Goal: Task Accomplishment & Management: Manage account settings

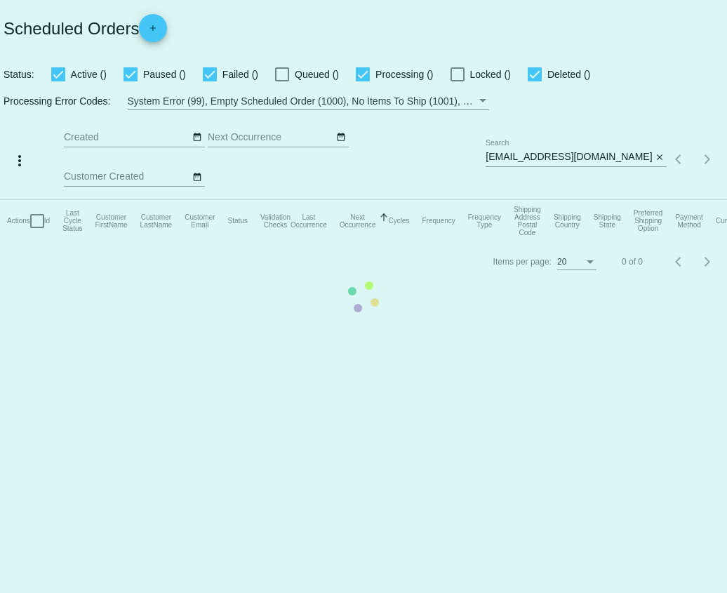
click at [573, 200] on mat-table "Actions Id Last Cycle Status Customer FirstName Customer LastName Customer Emai…" at bounding box center [363, 221] width 727 height 42
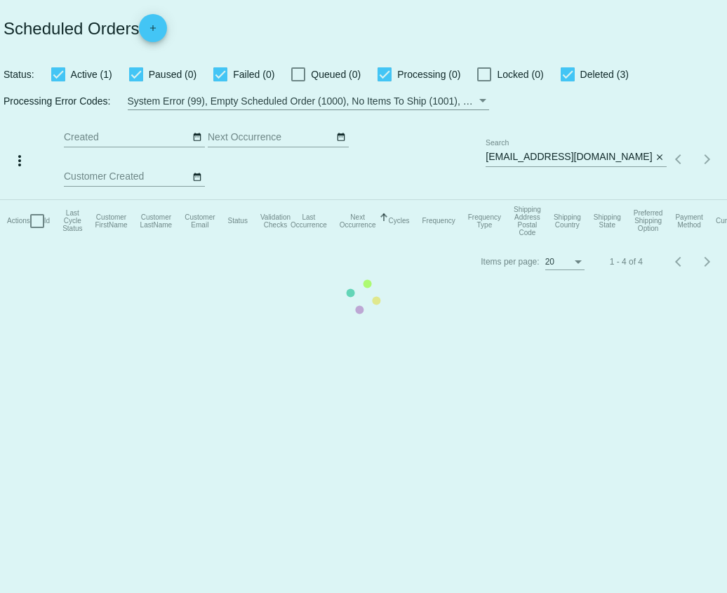
click at [567, 200] on mat-table "Actions Id Last Cycle Status Customer FirstName Customer LastName Customer Emai…" at bounding box center [363, 221] width 727 height 42
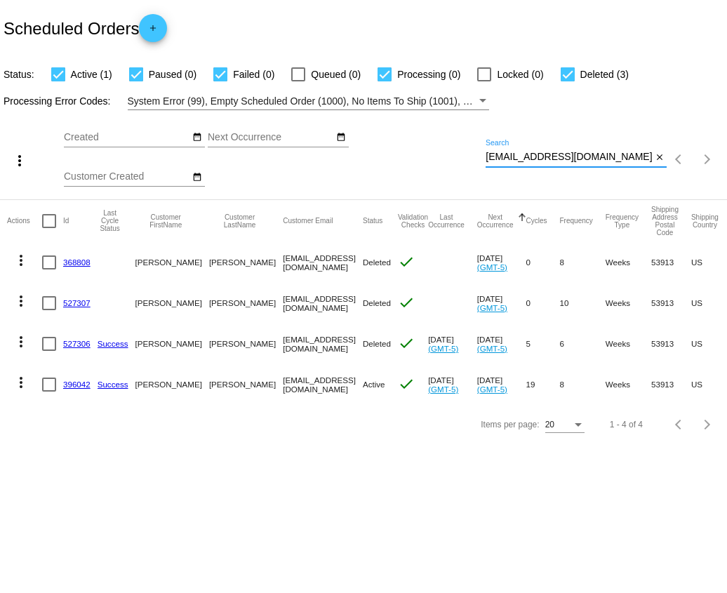
drag, startPoint x: 569, startPoint y: 157, endPoint x: 476, endPoint y: 158, distance: 92.7
click at [476, 158] on div "more_vert Sep Jan Feb Mar [DATE]" at bounding box center [363, 154] width 727 height 89
paste input "[EMAIL_ADDRESS][DOMAIN_NAME]"
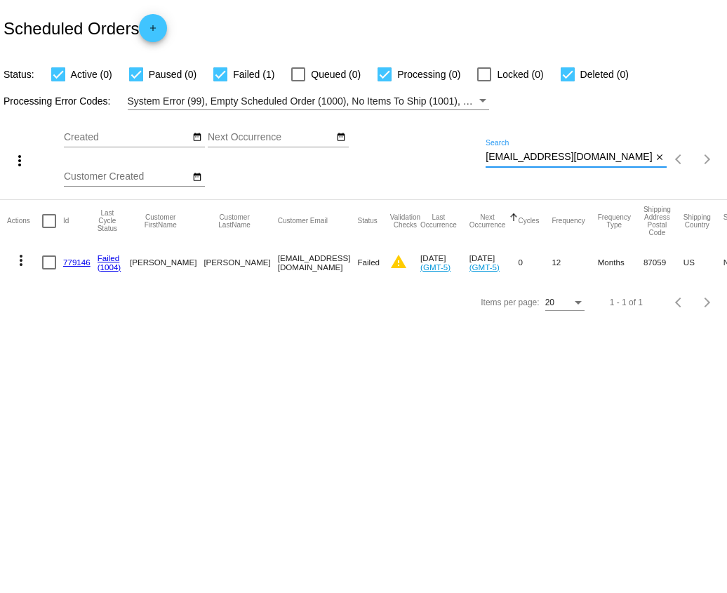
type input "[EMAIL_ADDRESS][DOMAIN_NAME]"
click at [65, 263] on link "779146" at bounding box center [76, 262] width 27 height 9
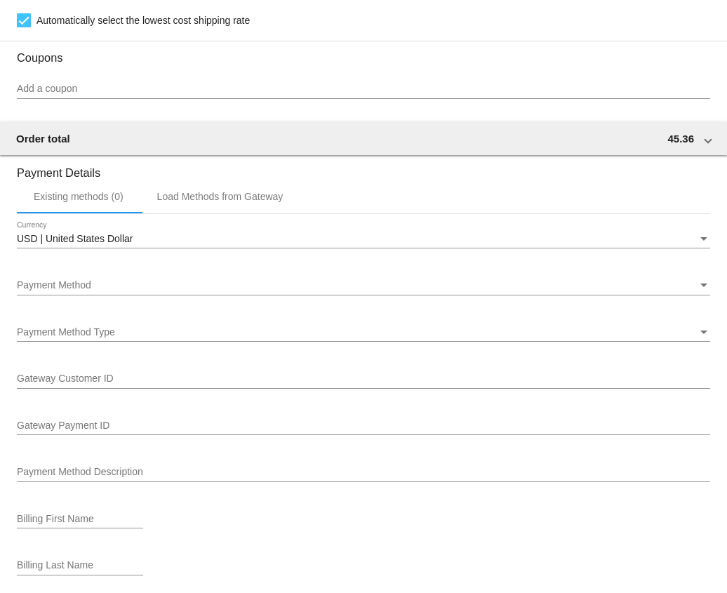
scroll to position [1252, 0]
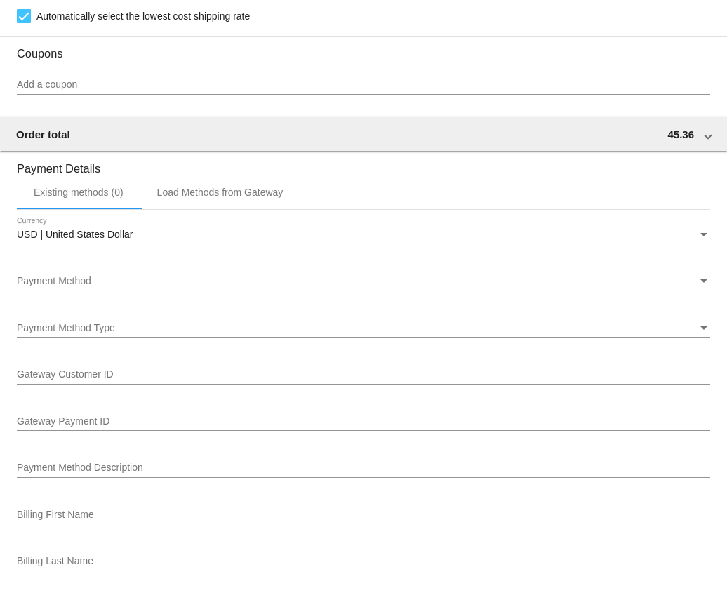
click at [98, 287] on div "Payment Method" at bounding box center [357, 281] width 681 height 11
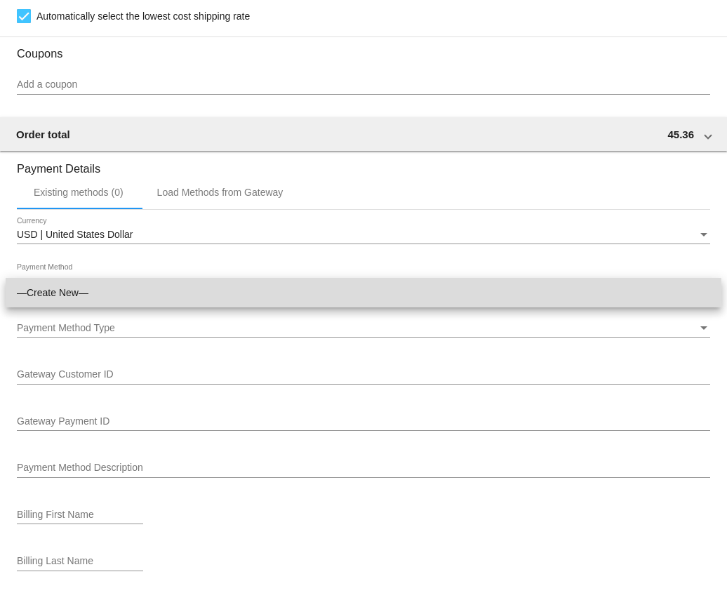
click at [98, 292] on span "—Create New—" at bounding box center [363, 292] width 693 height 29
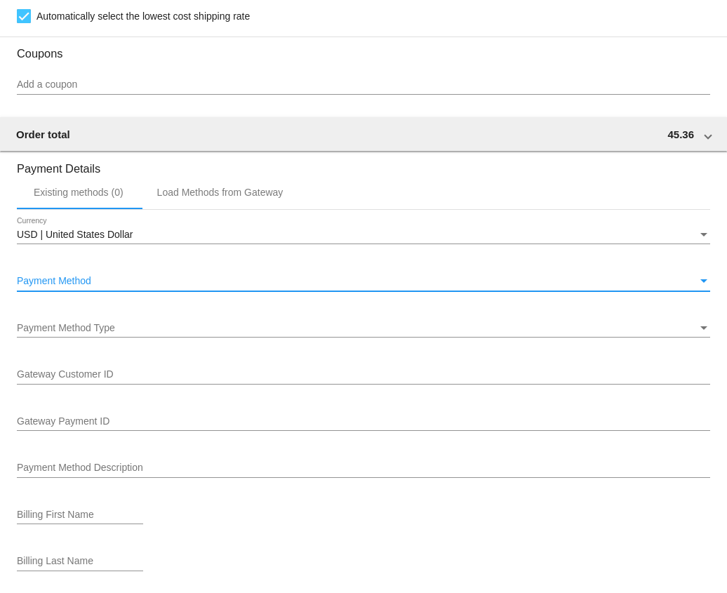
click at [98, 333] on div "Payment Method Type Payment Method Type" at bounding box center [363, 323] width 693 height 27
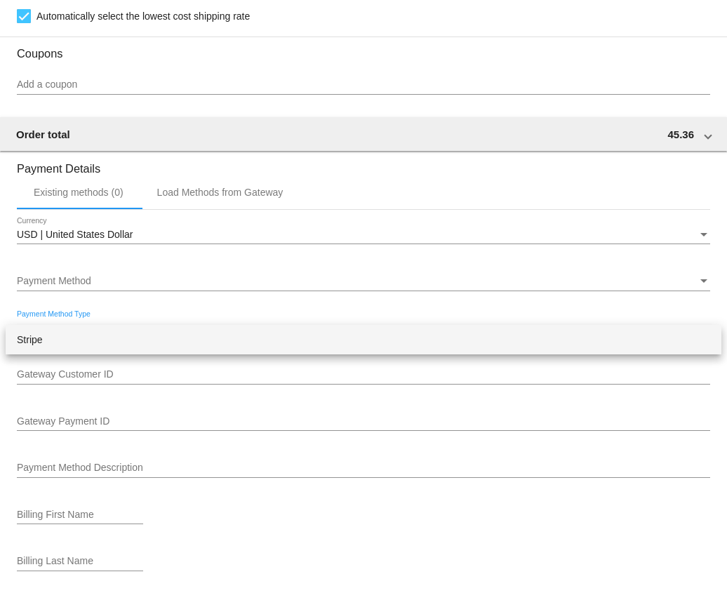
click at [95, 335] on span "Stripe" at bounding box center [363, 339] width 693 height 29
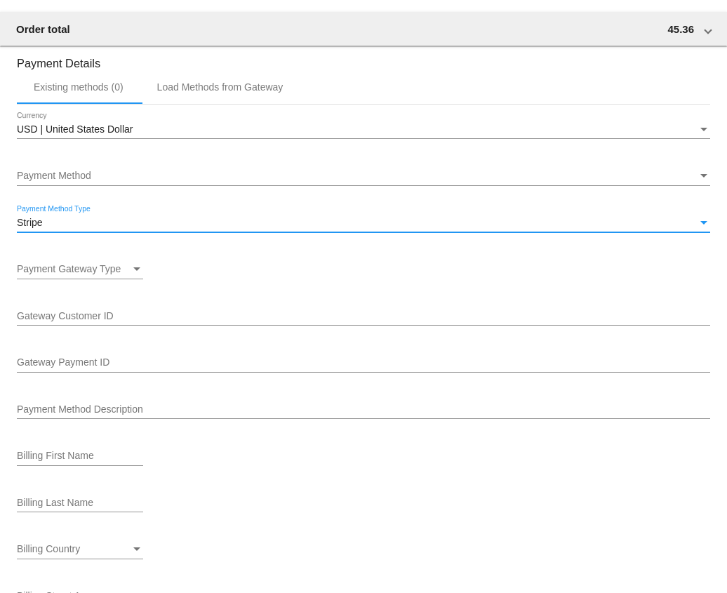
scroll to position [1362, 0]
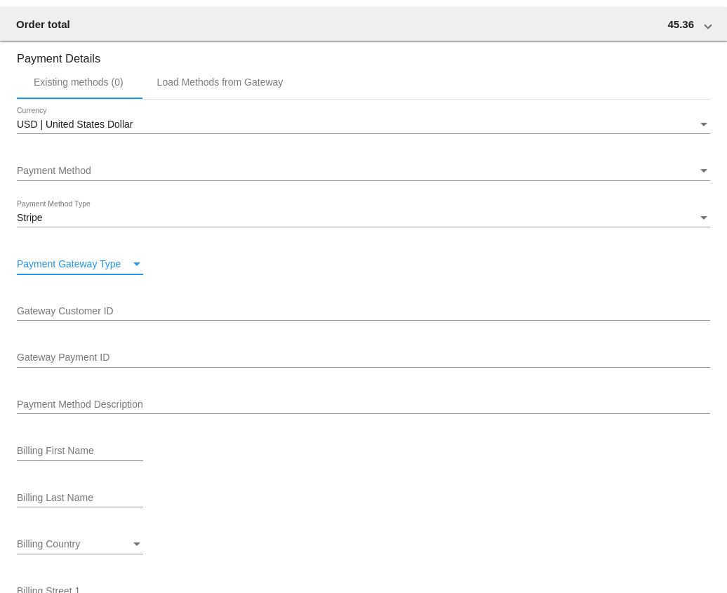
click at [73, 270] on span "Payment Gateway Type" at bounding box center [69, 263] width 104 height 11
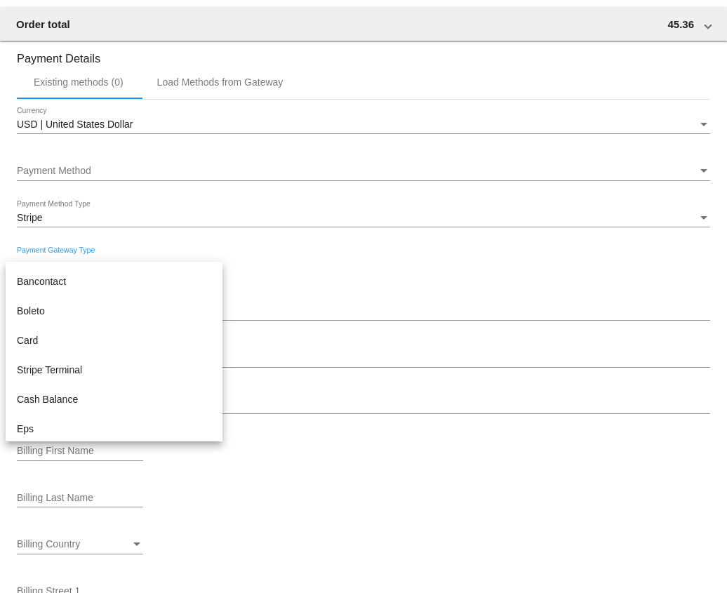
scroll to position [145, 0]
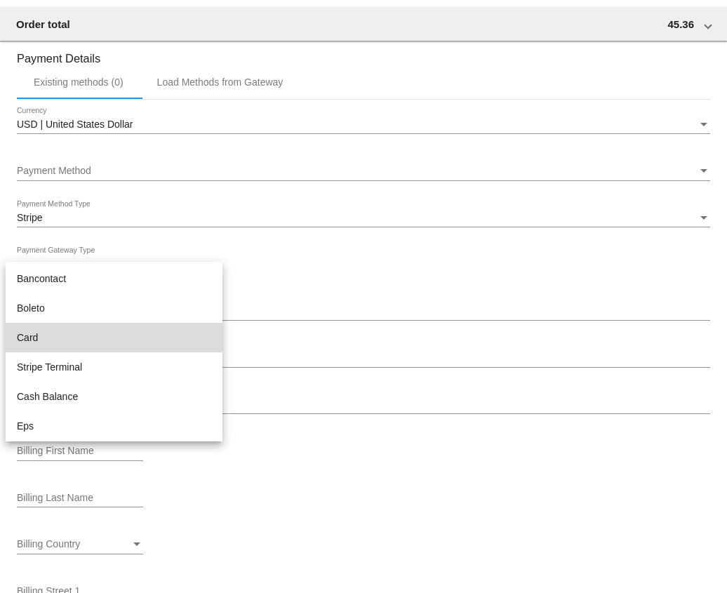
click at [43, 336] on span "Card" at bounding box center [114, 337] width 194 height 29
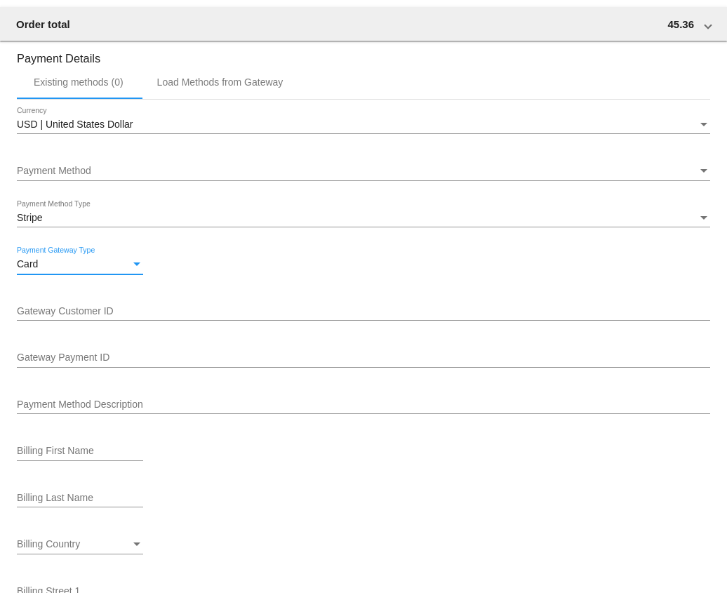
click at [39, 317] on input "Gateway Customer ID" at bounding box center [363, 311] width 693 height 11
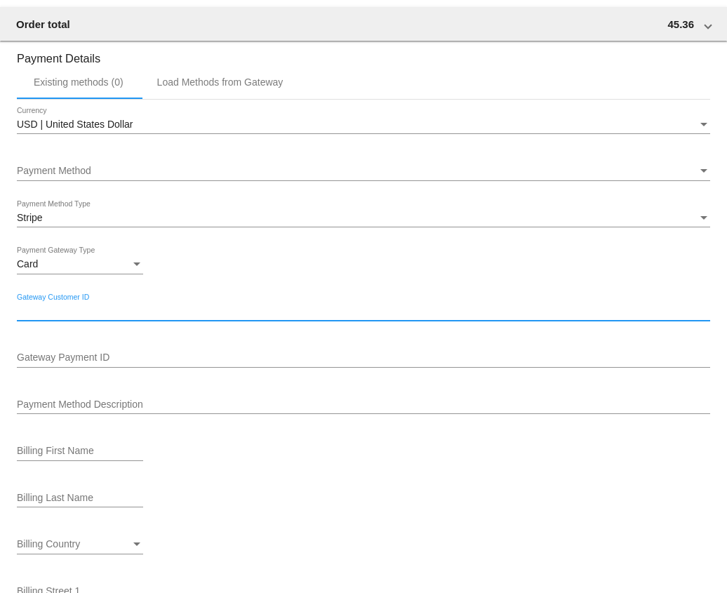
click at [42, 317] on input "Gateway Customer ID" at bounding box center [363, 311] width 693 height 11
paste input "cus_QhLOQgkKh0XENd"
type input "cus_QhLOQgkKh0XENd"
click at [117, 177] on div "Payment Method" at bounding box center [357, 171] width 681 height 11
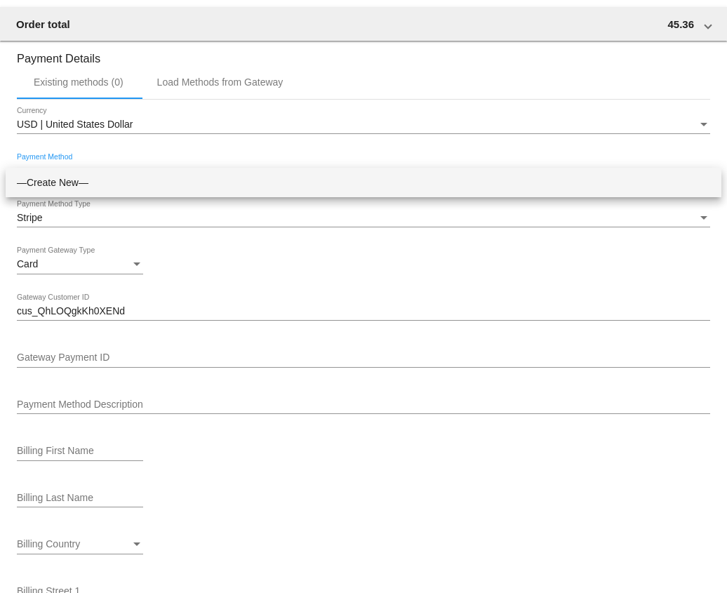
click at [63, 186] on span "—Create New—" at bounding box center [363, 182] width 693 height 29
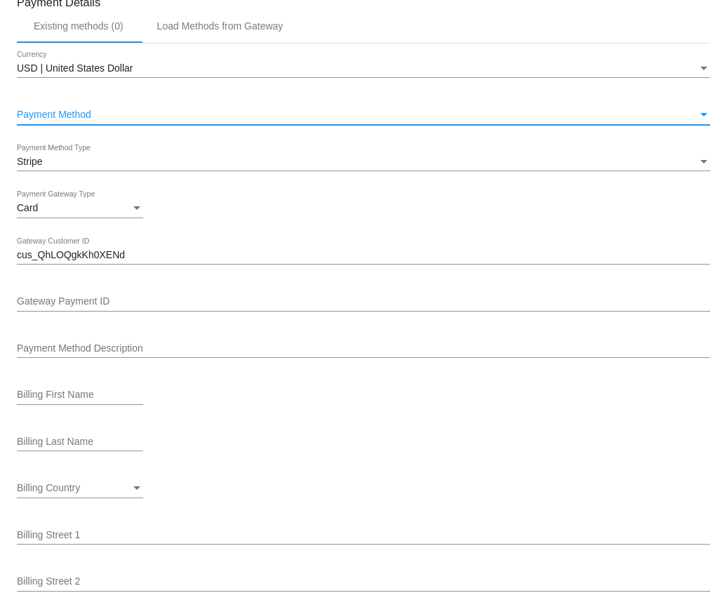
scroll to position [1421, 0]
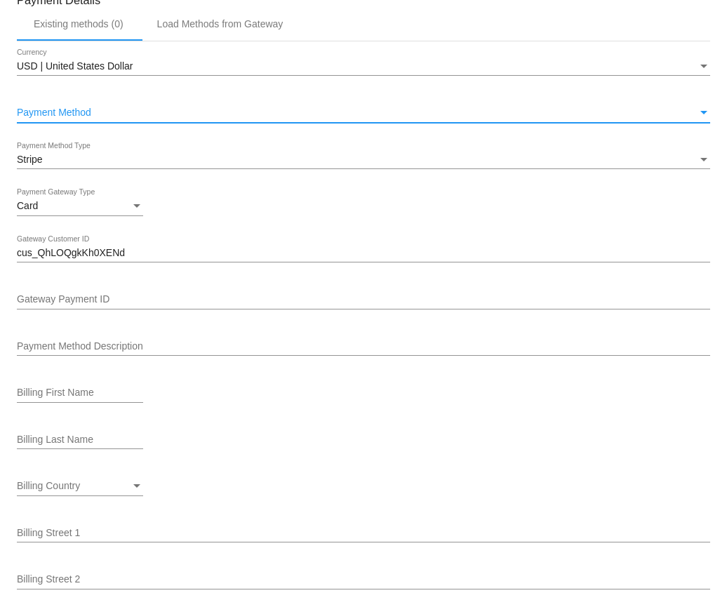
click at [50, 310] on div "Gateway Payment ID" at bounding box center [363, 295] width 693 height 27
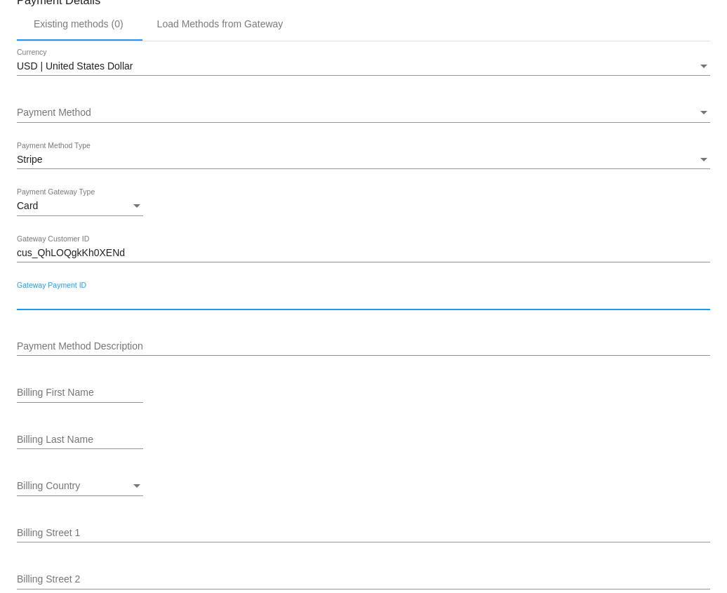
paste input "pm_1S3kOjJETxUPuLdalRRgbZNH"
type input "pm_1S3kOjJETxUPuLdalRRgbZNH"
click at [40, 351] on div "Payment Method Description" at bounding box center [363, 341] width 693 height 27
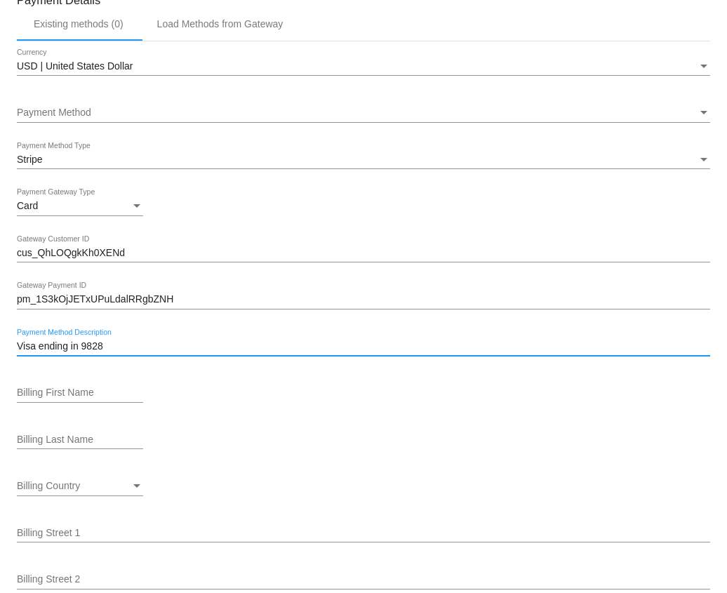
type input "Visa ending in 9828"
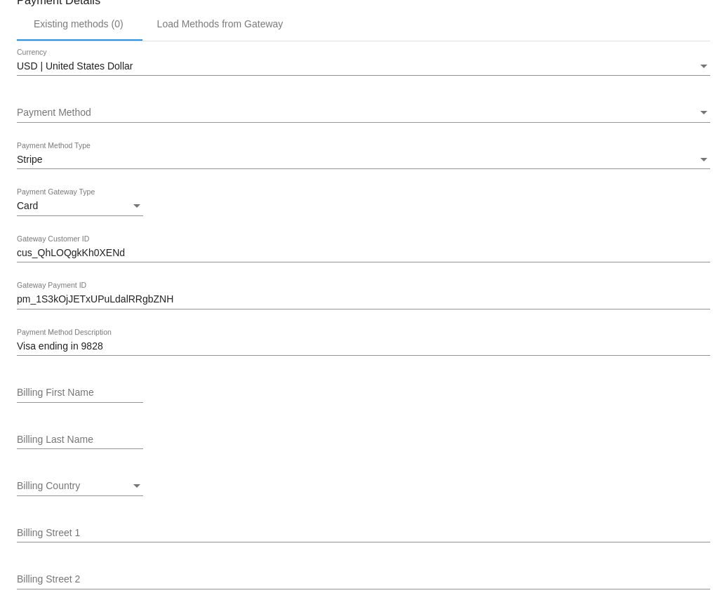
click at [65, 399] on div "Billing First Name" at bounding box center [80, 389] width 126 height 27
type input "[PERSON_NAME]"
click at [72, 446] on input "Billing Last Name" at bounding box center [80, 439] width 126 height 11
type input "O'Brien"
click at [90, 492] on div "Billing Country" at bounding box center [74, 486] width 114 height 11
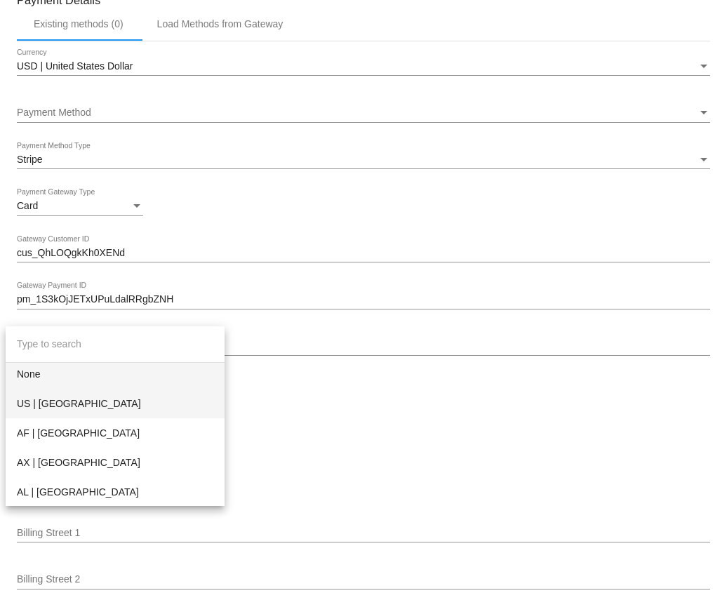
click at [44, 400] on span "US | [GEOGRAPHIC_DATA]" at bounding box center [115, 403] width 197 height 29
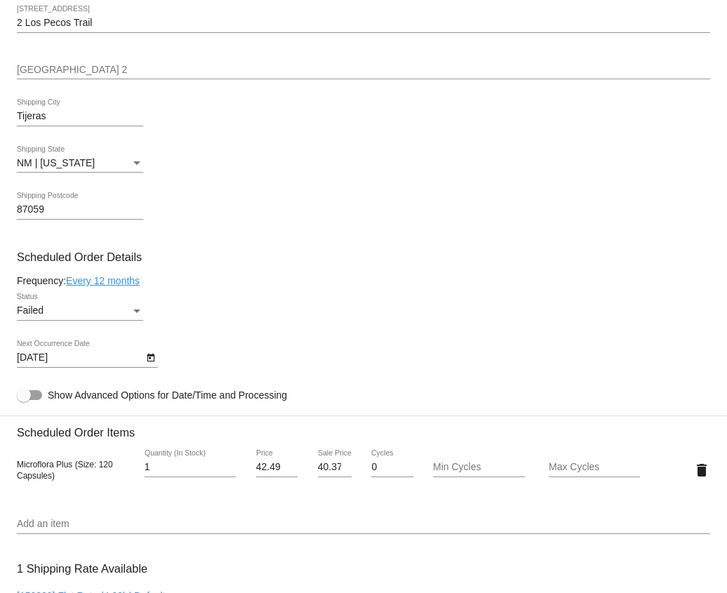
scroll to position [615, 0]
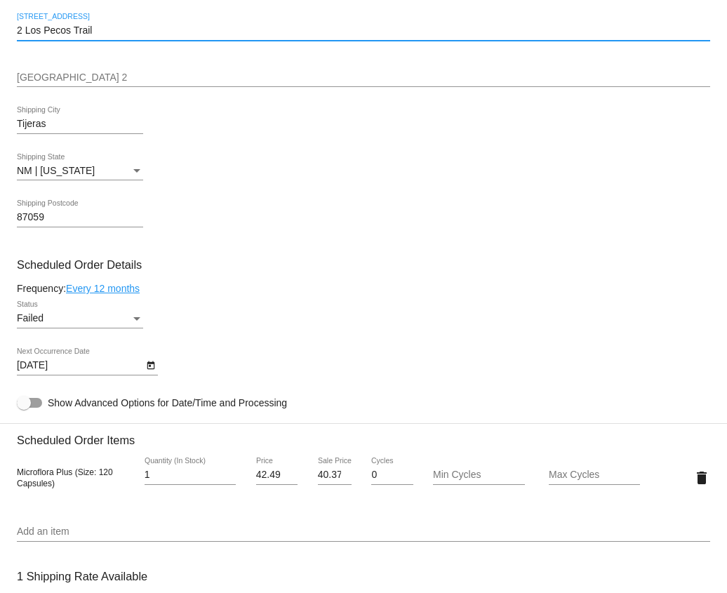
drag, startPoint x: 91, startPoint y: 35, endPoint x: 12, endPoint y: 34, distance: 78.6
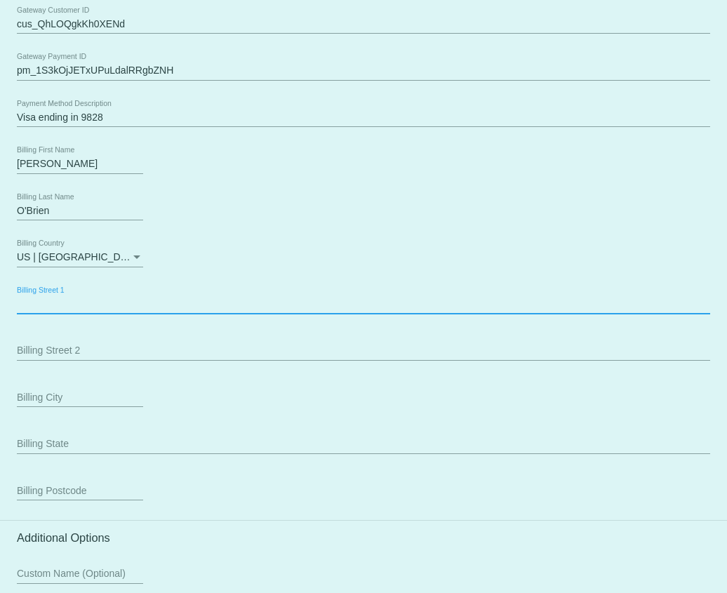
paste input "2 Los Pecos Trail"
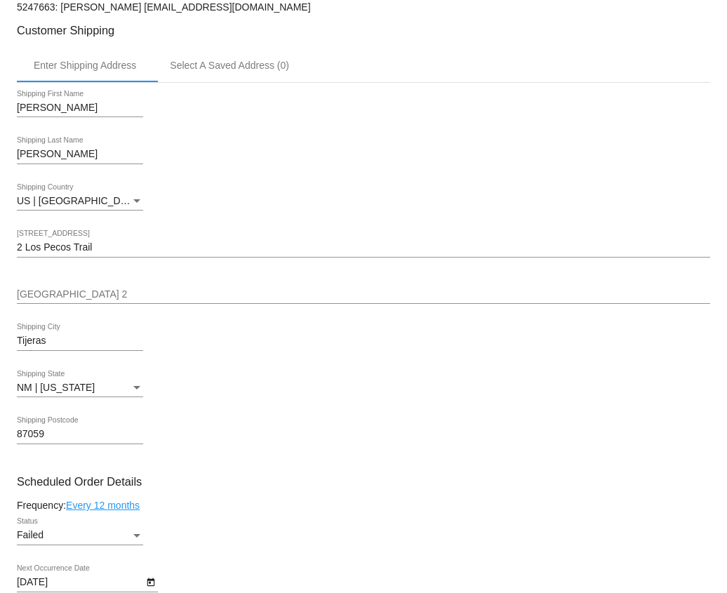
scroll to position [477, 0]
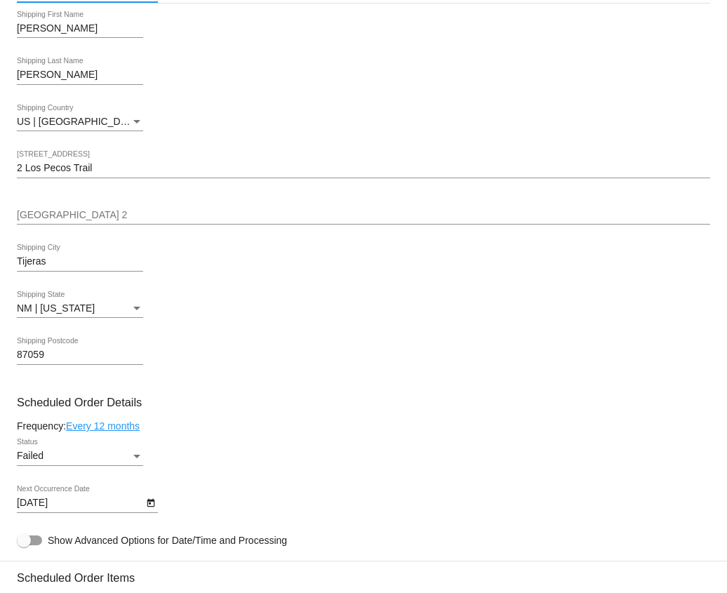
type input "2 Los Pecos Trail"
drag, startPoint x: 67, startPoint y: 267, endPoint x: 11, endPoint y: 267, distance: 55.4
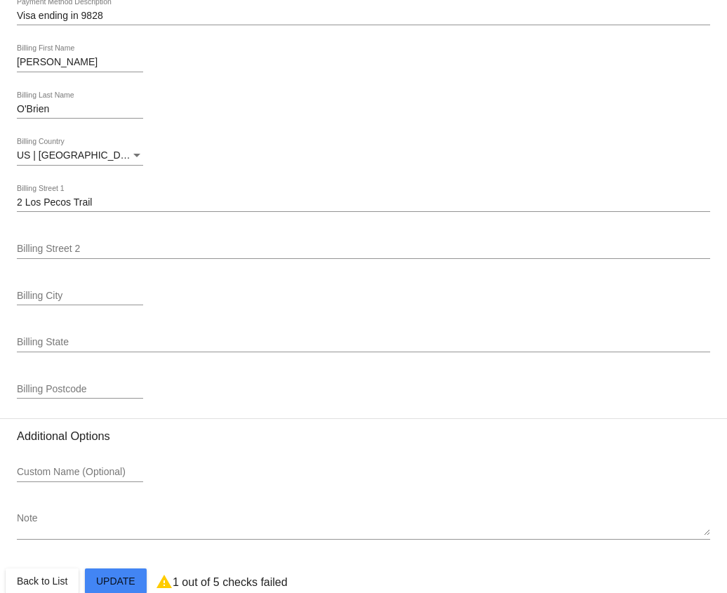
scroll to position [1791, 0]
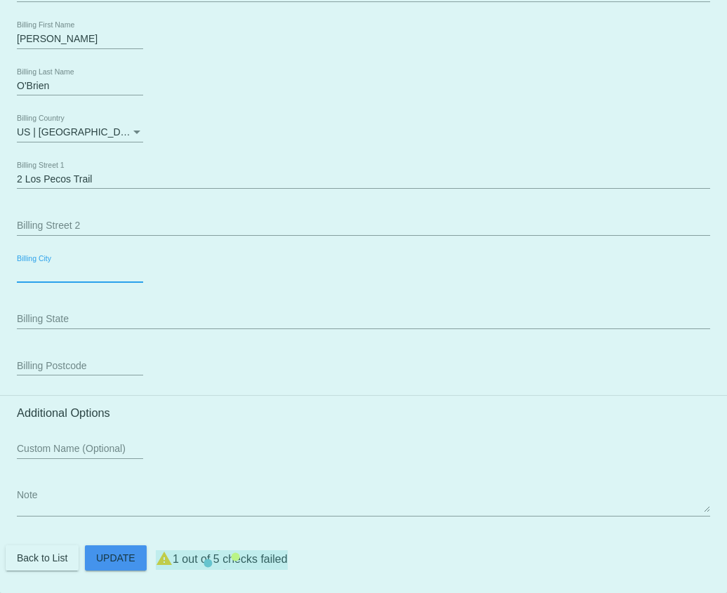
paste input "Tijeras"
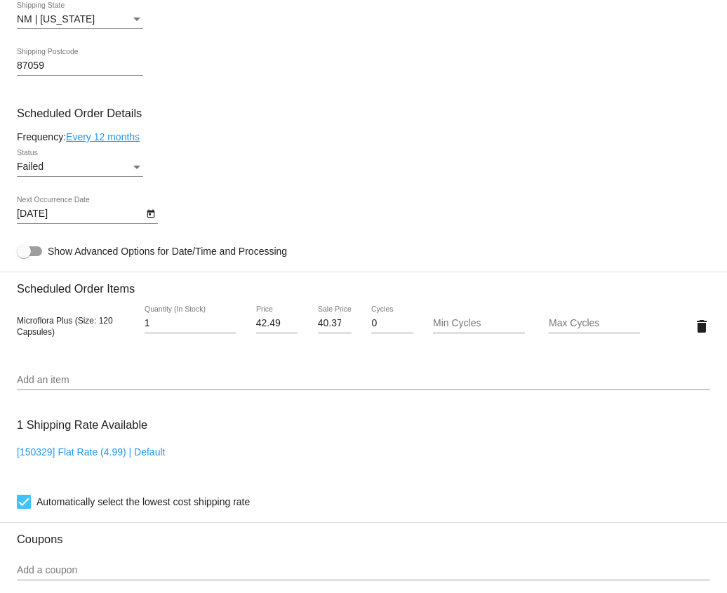
scroll to position [721, 0]
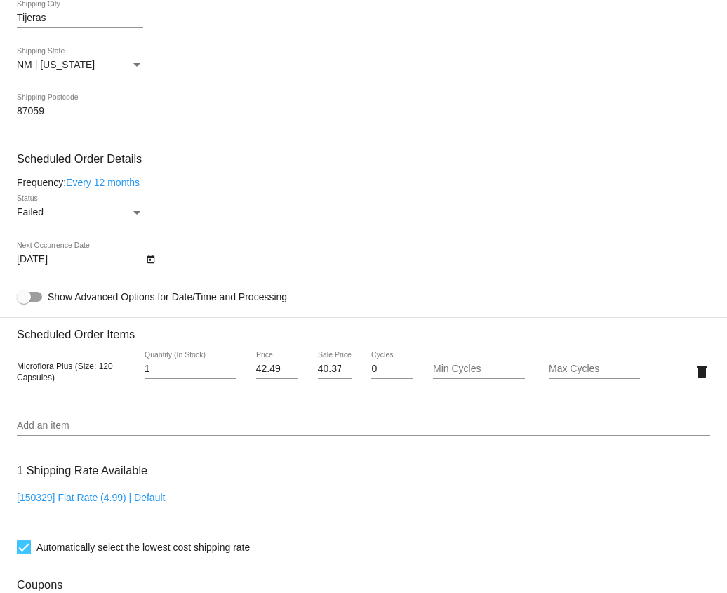
type input "Tijeras"
drag, startPoint x: 50, startPoint y: 119, endPoint x: 13, endPoint y: 119, distance: 36.5
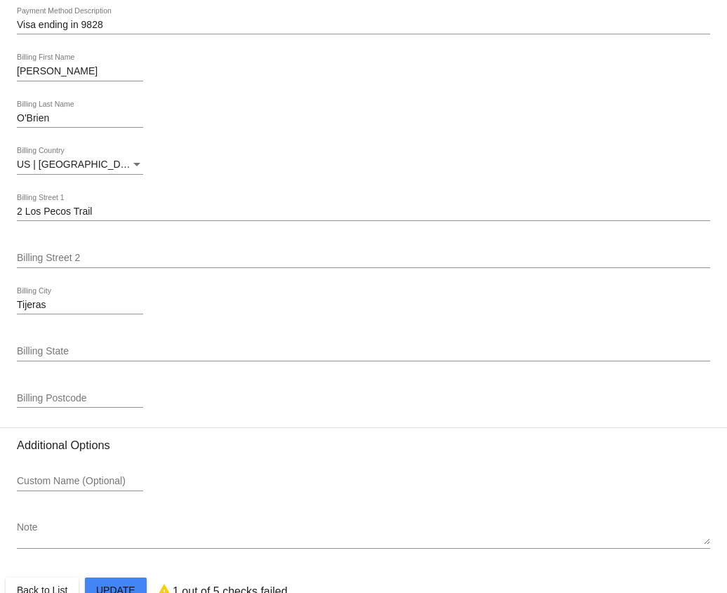
scroll to position [1791, 0]
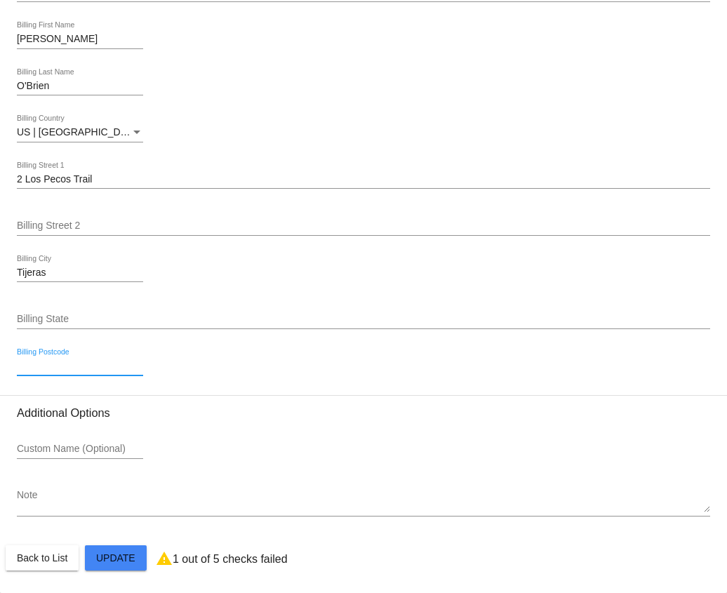
click at [42, 364] on input "Billing Postcode" at bounding box center [80, 366] width 126 height 11
paste input "87059"
type input "87059"
click at [51, 323] on div "Billing State" at bounding box center [363, 315] width 693 height 27
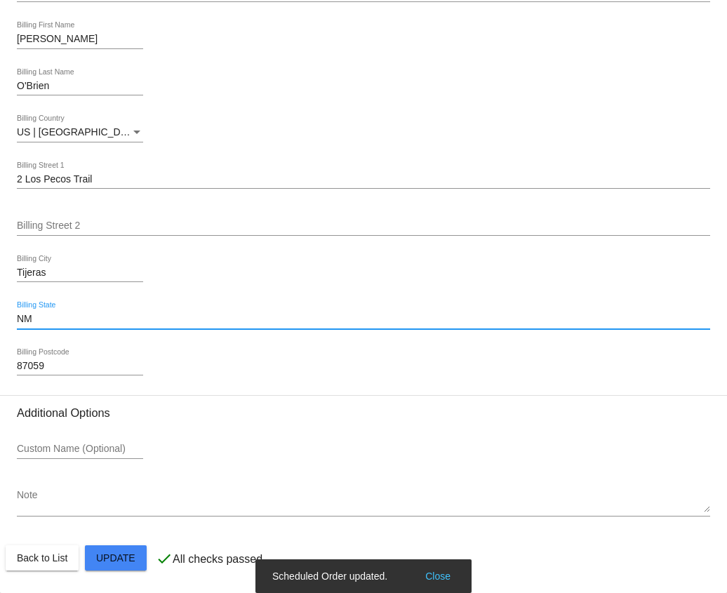
type input "NM"
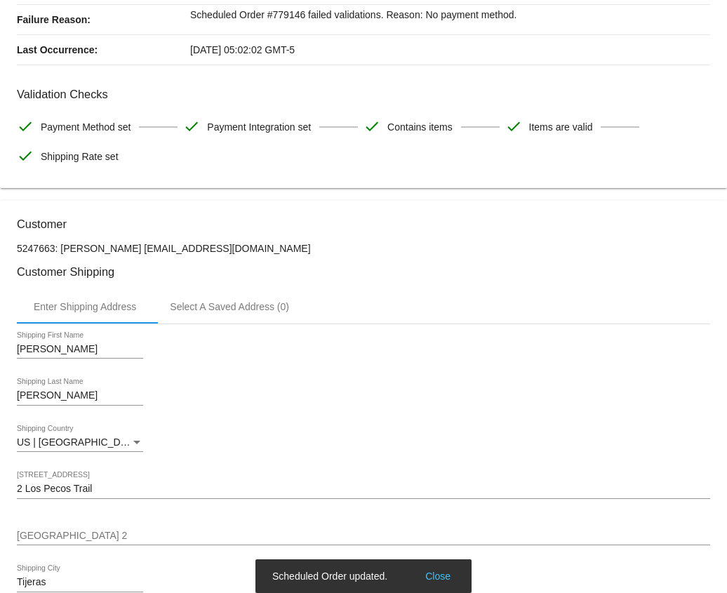
scroll to position [0, 0]
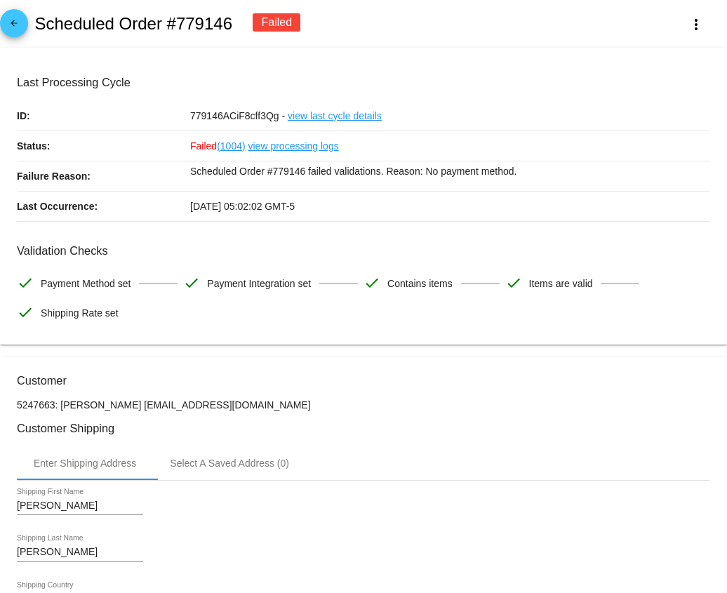
click at [18, 29] on mat-icon "arrow_back" at bounding box center [14, 26] width 17 height 17
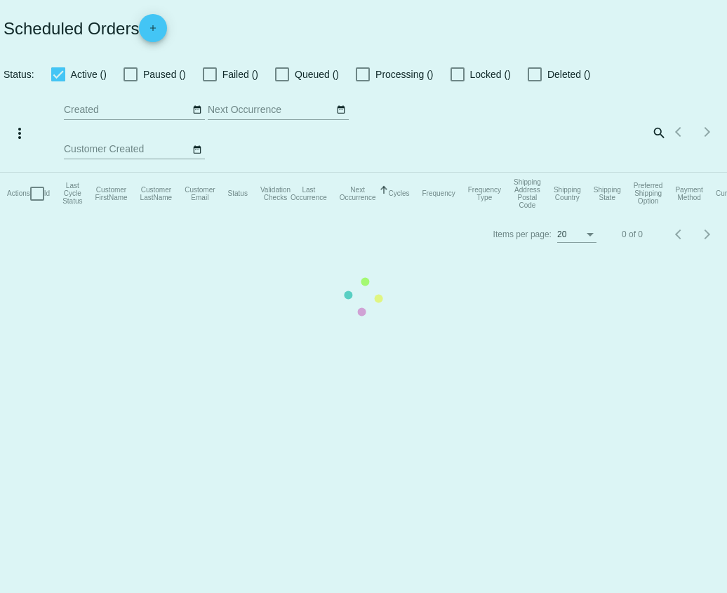
checkbox input "true"
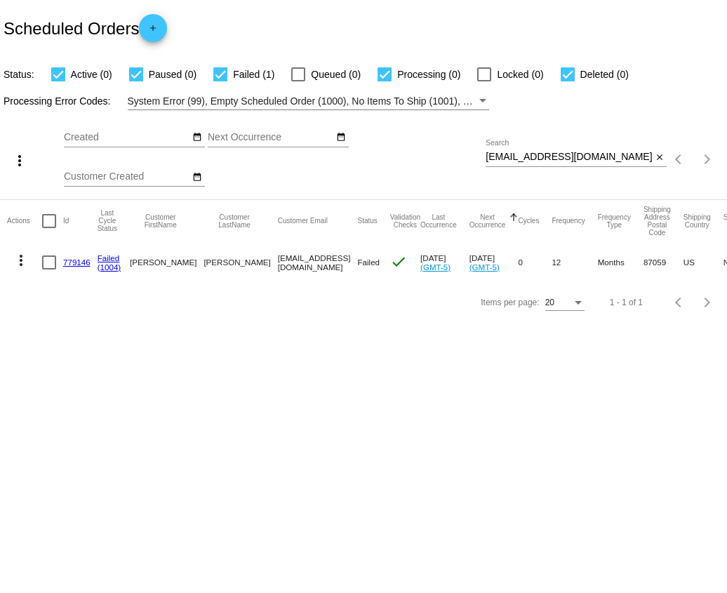
click at [15, 261] on mat-icon "more_vert" at bounding box center [21, 260] width 17 height 17
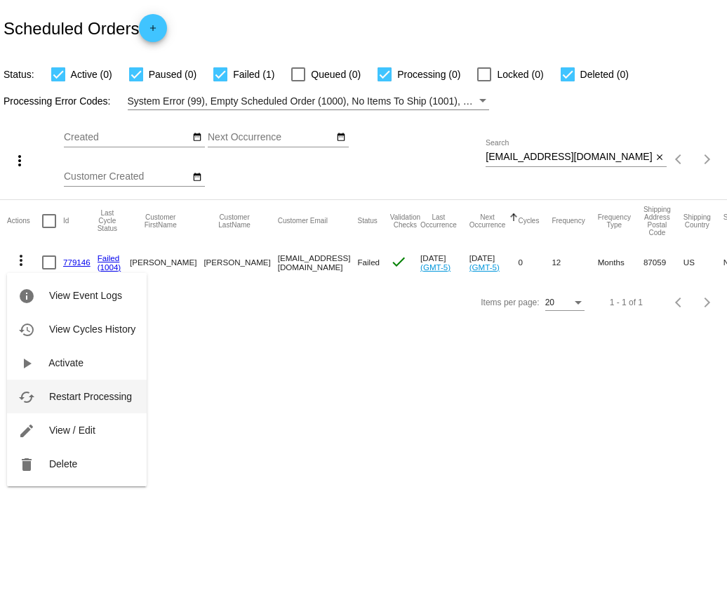
click at [69, 399] on span "Restart Processing" at bounding box center [90, 396] width 83 height 11
